Goal: Navigation & Orientation: Find specific page/section

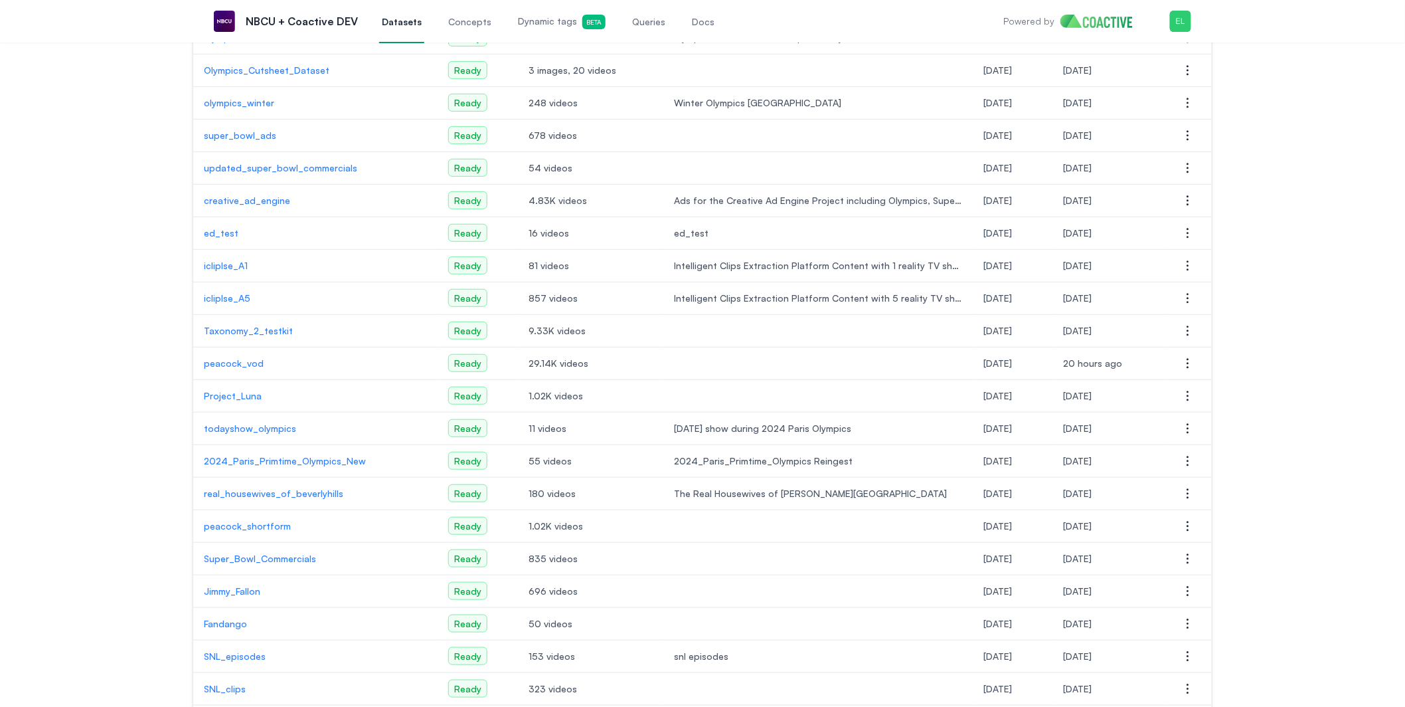
scroll to position [206, 0]
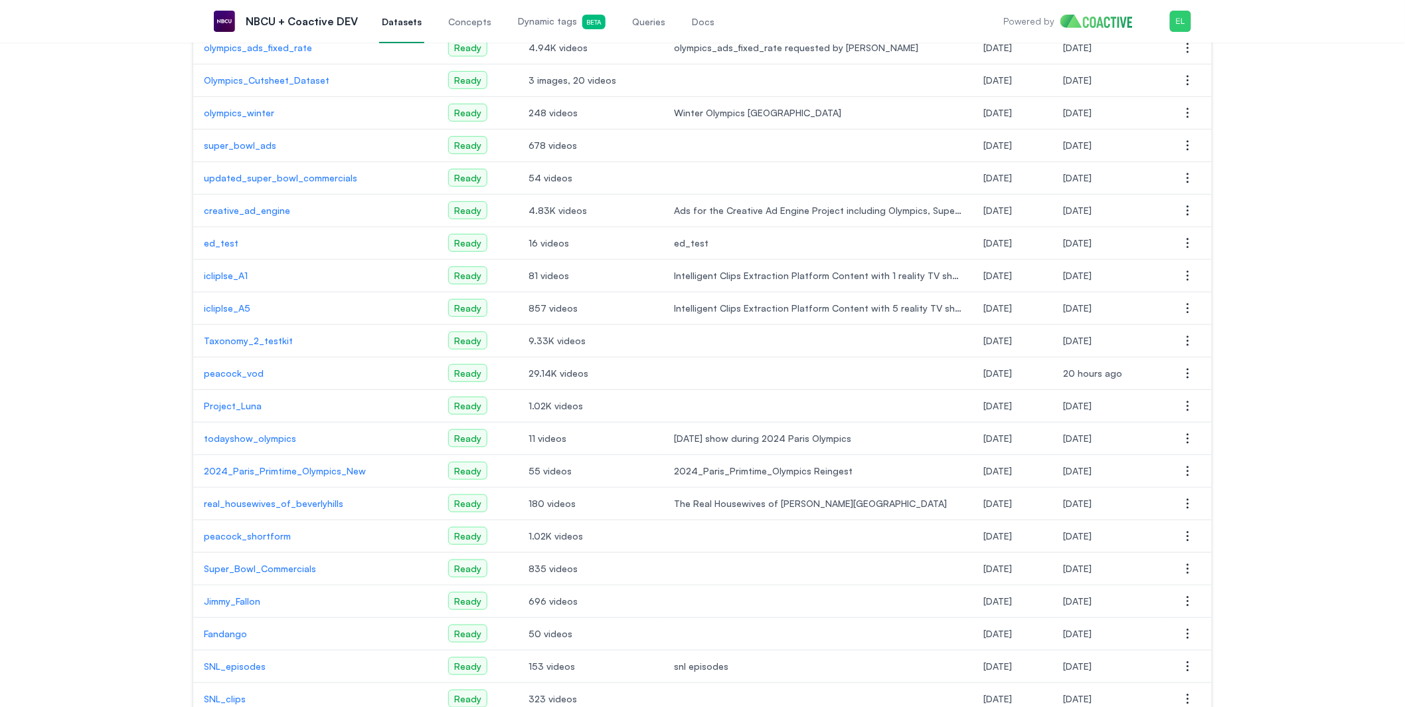
click at [232, 377] on p "peacock_vod" at bounding box center [315, 373] width 223 height 13
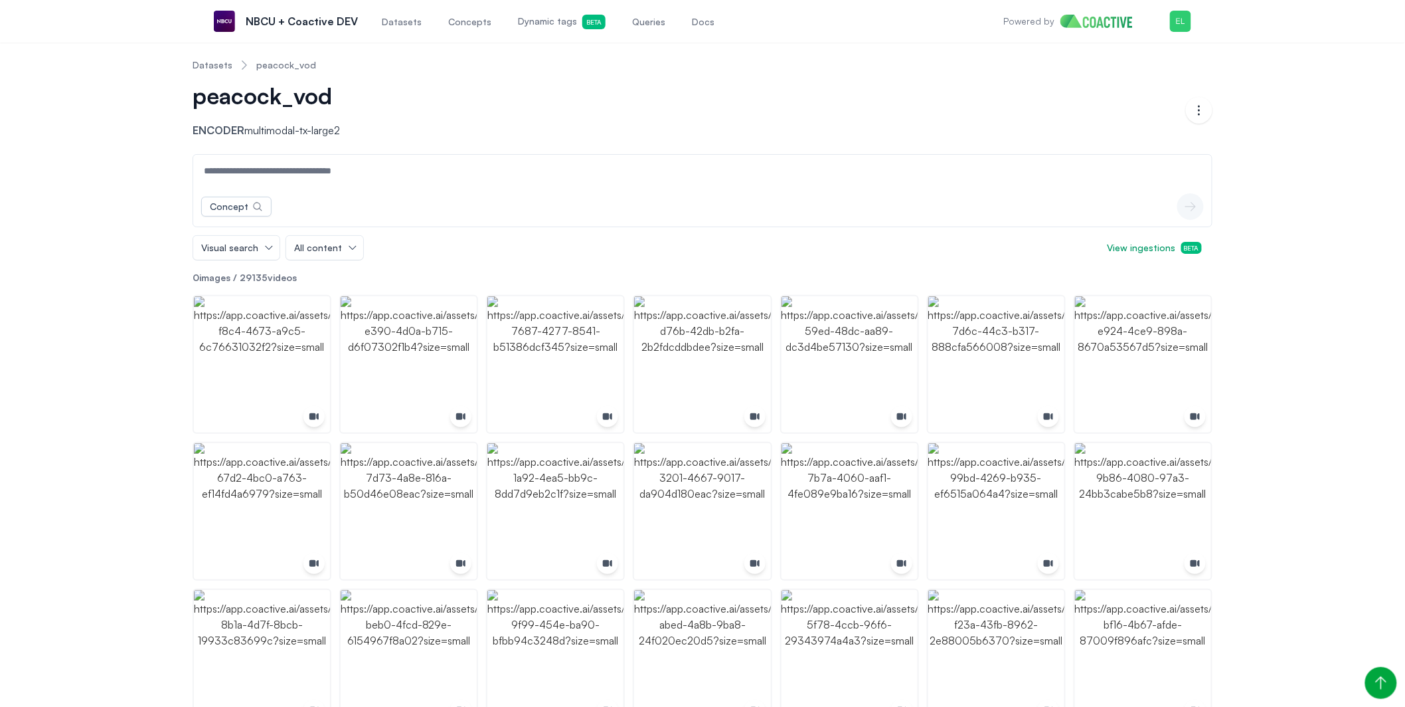
scroll to position [206, 0]
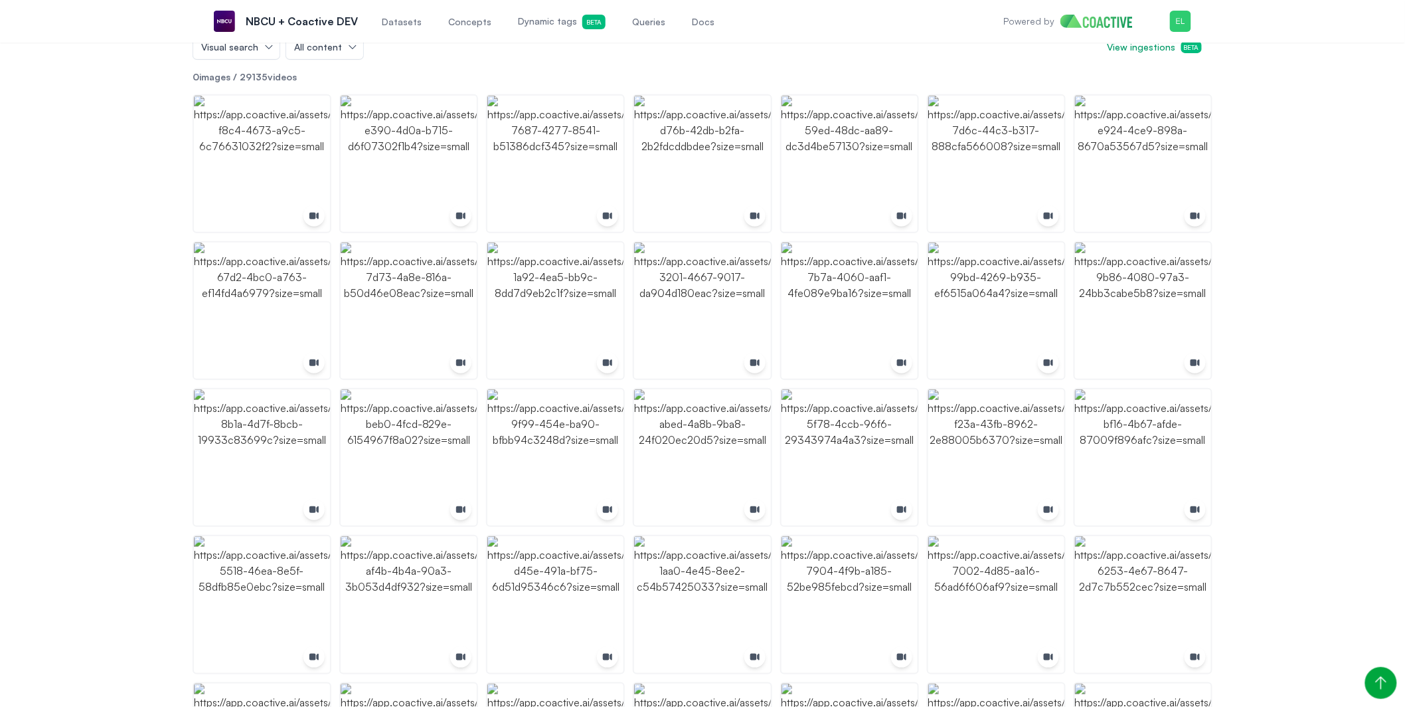
click at [533, 17] on span "Dynamic tags Beta" at bounding box center [562, 22] width 88 height 15
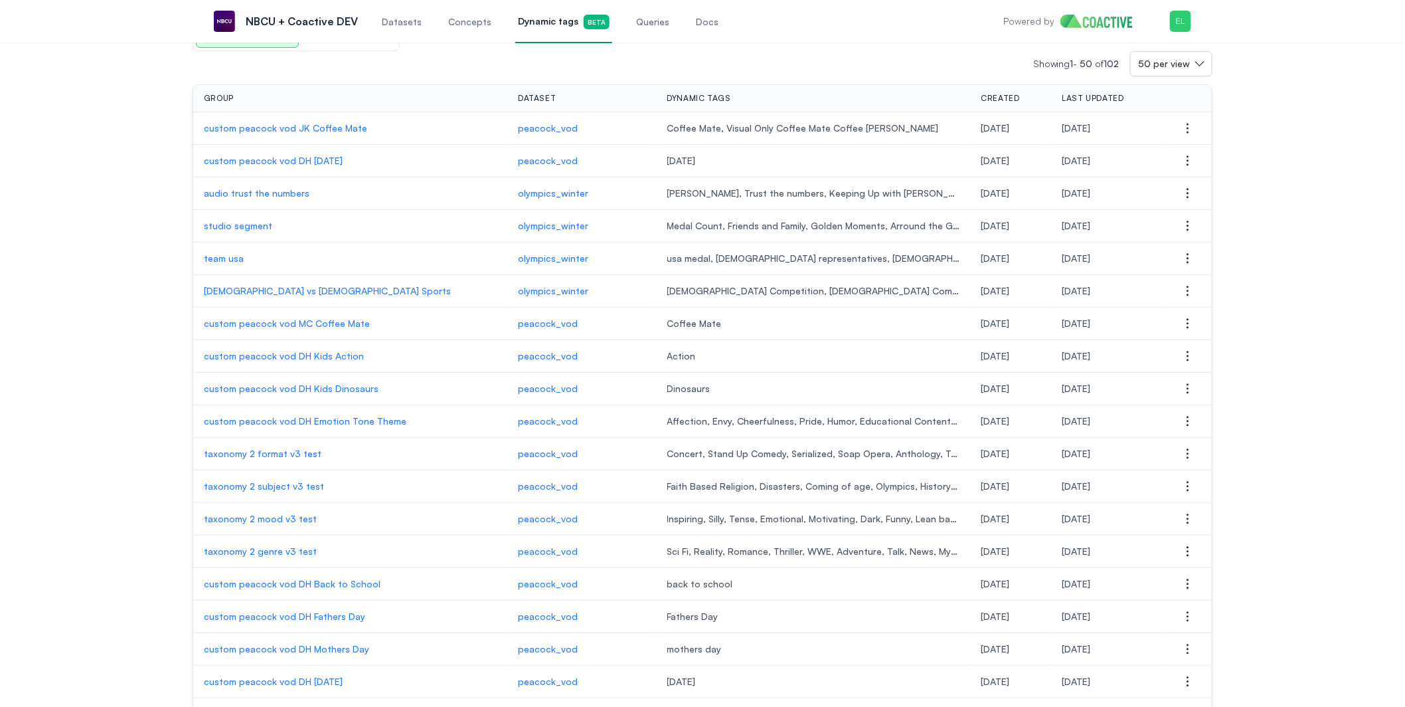
scroll to position [4, 0]
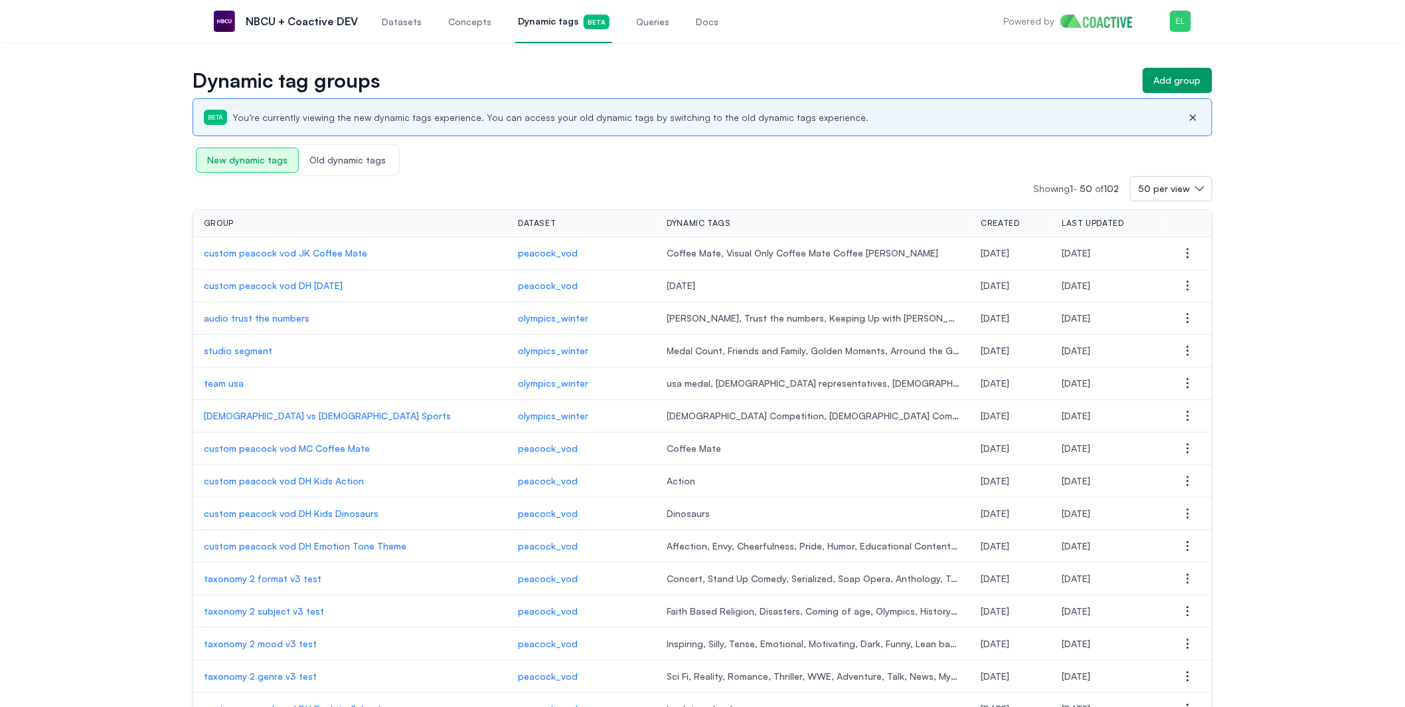
click at [533, 513] on p "peacock_vod" at bounding box center [581, 513] width 127 height 13
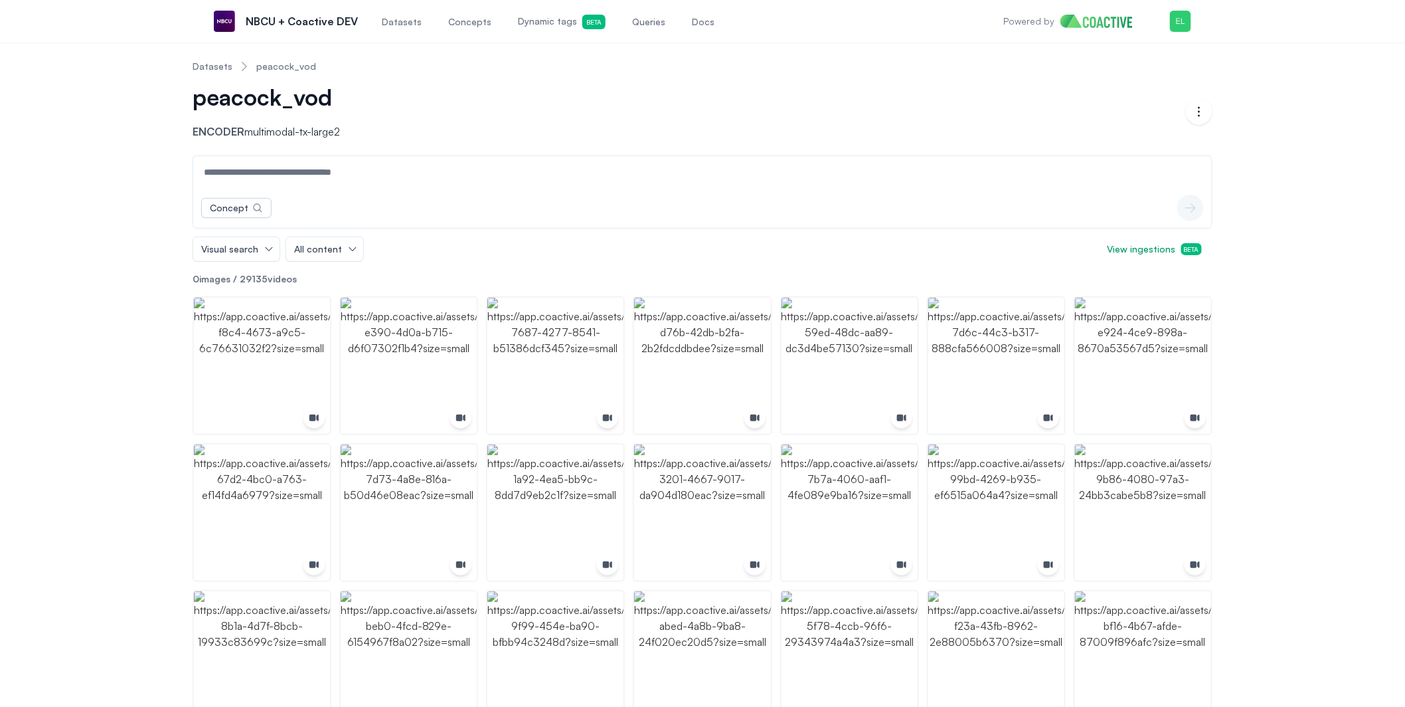
click at [533, 25] on span "Dynamic tags Beta" at bounding box center [562, 22] width 88 height 15
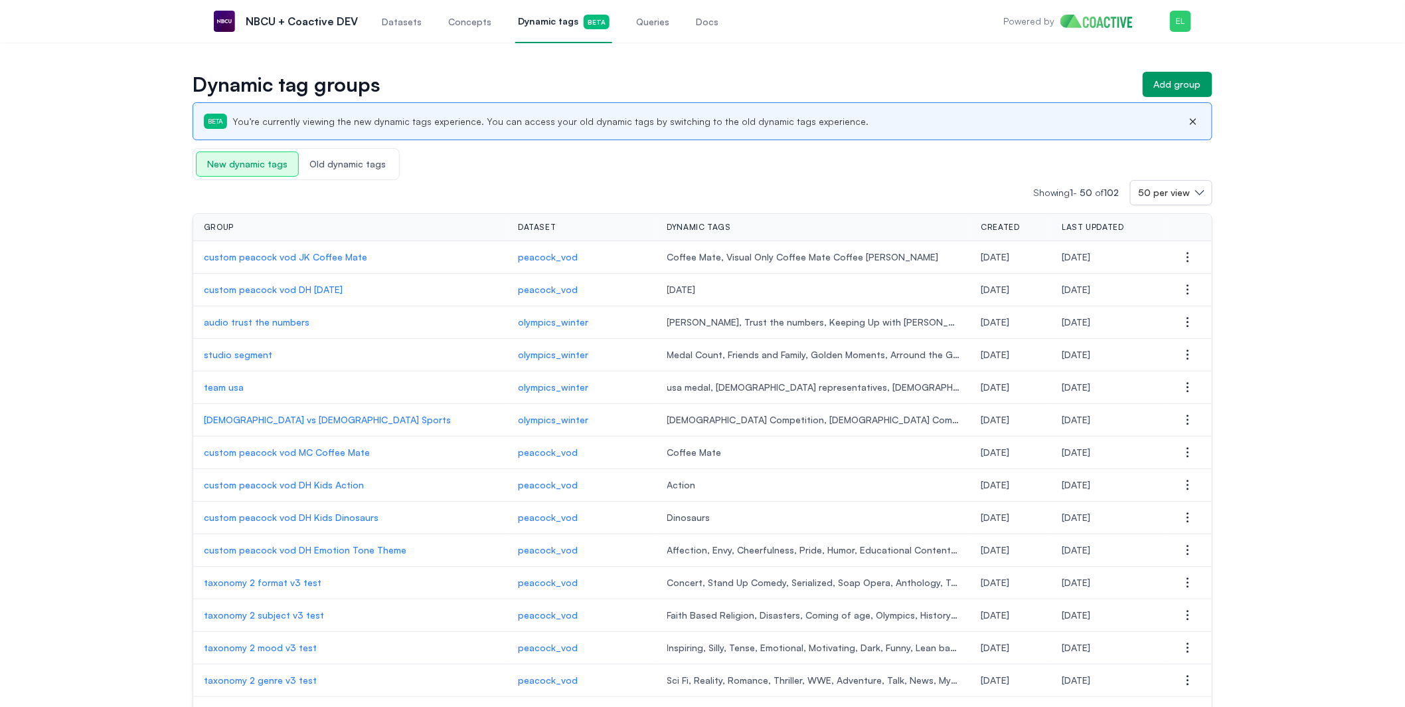
click at [410, 24] on span "Datasets" at bounding box center [402, 21] width 40 height 13
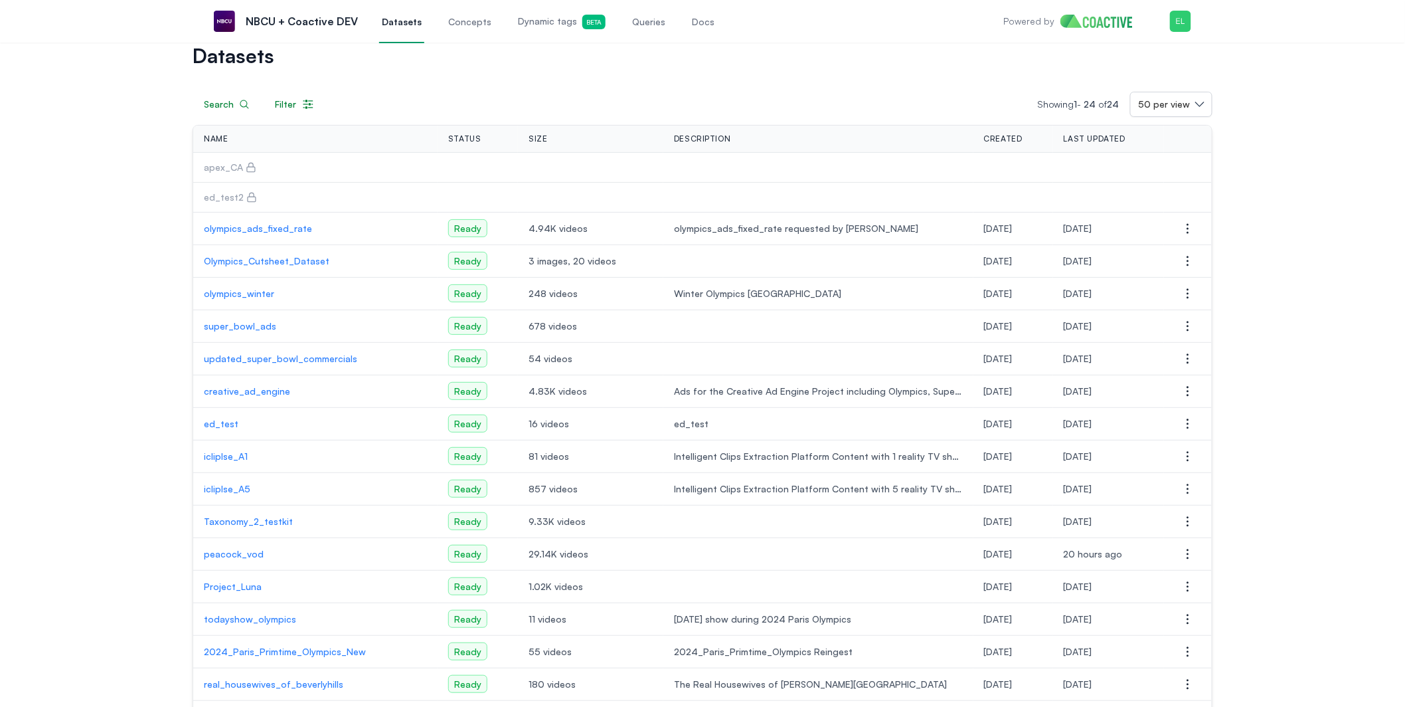
scroll to position [38, 0]
